Goal: Navigation & Orientation: Find specific page/section

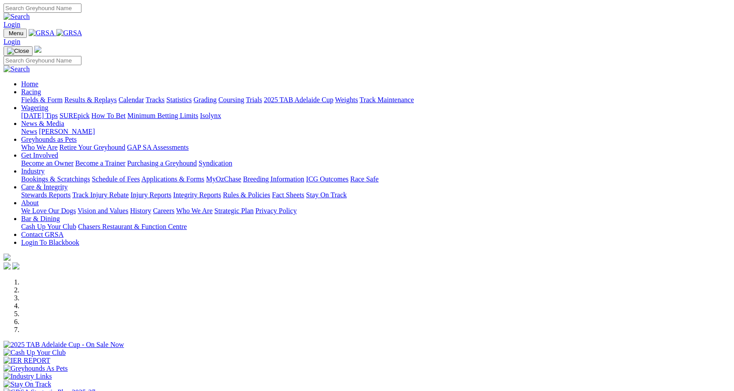
click at [144, 96] on link "Calendar" at bounding box center [131, 99] width 26 height 7
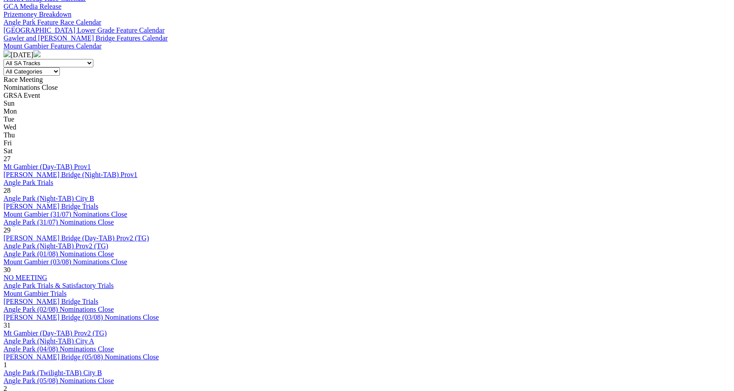
scroll to position [529, 0]
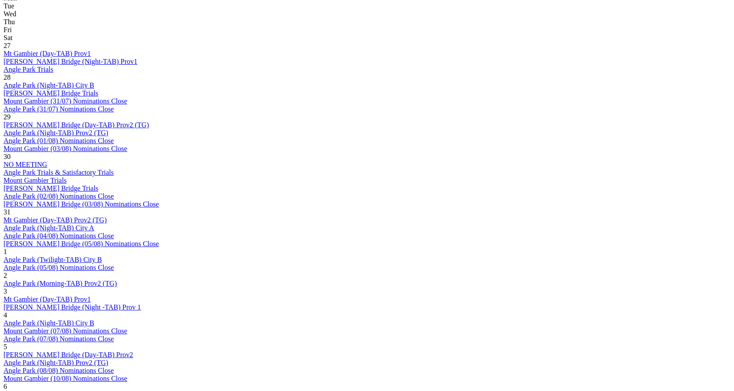
scroll to position [573, 0]
